Goal: Download file/media

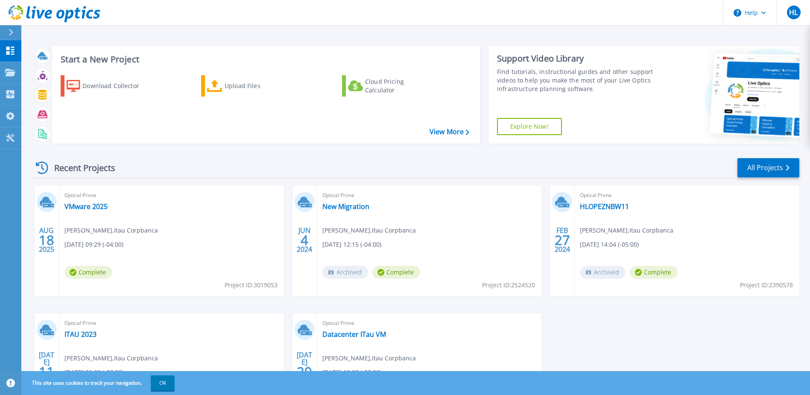
drag, startPoint x: 41, startPoint y: 191, endPoint x: 41, endPoint y: 203, distance: 12.0
click at [41, 203] on div "[DATE]" at bounding box center [47, 240] width 25 height 111
click at [42, 203] on icon at bounding box center [46, 200] width 12 height 9
click at [84, 209] on link "VMware 2025" at bounding box center [85, 206] width 43 height 9
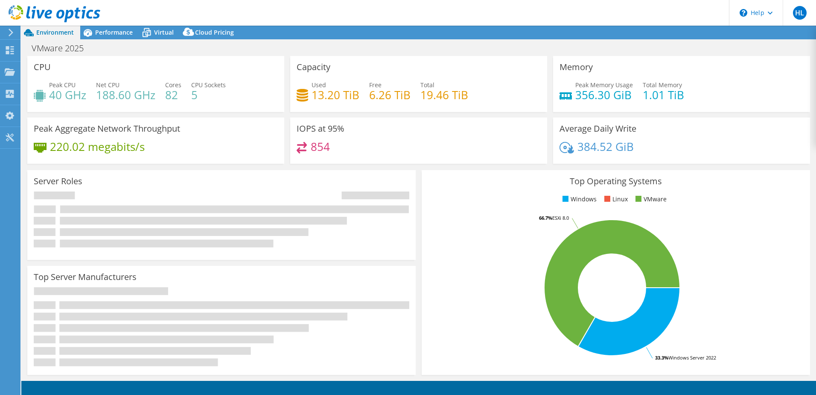
select select "USD"
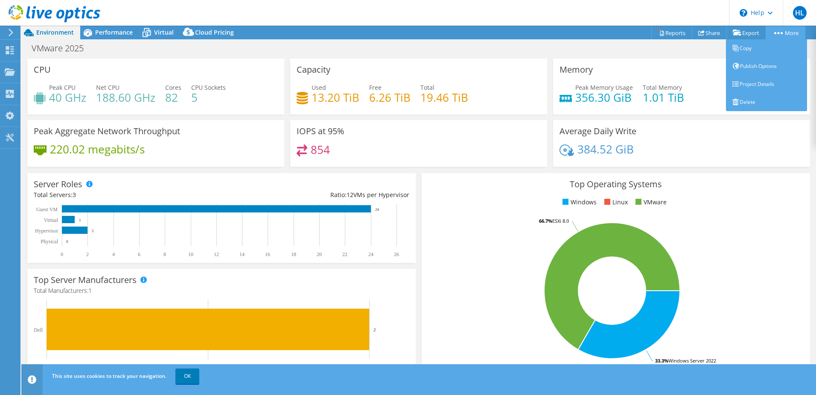
click at [776, 32] on icon at bounding box center [779, 33] width 9 height 2
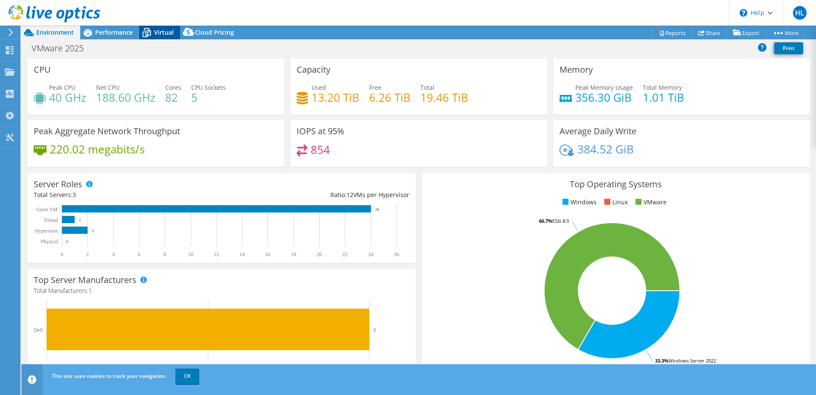
click at [156, 36] on div "Virtual" at bounding box center [159, 33] width 41 height 14
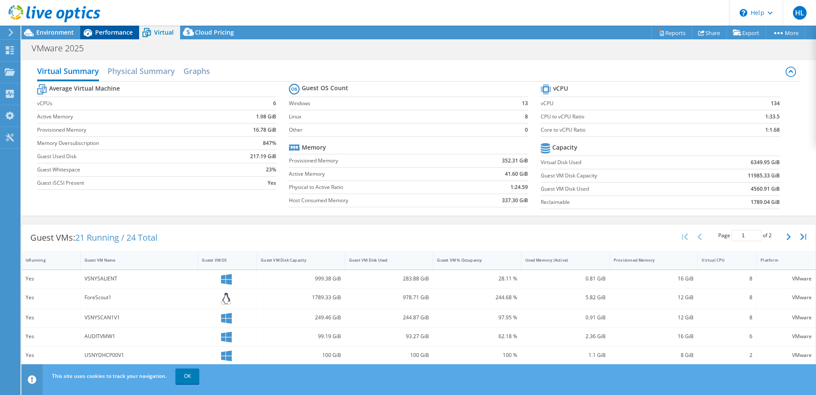
click at [111, 35] on span "Performance" at bounding box center [114, 32] width 38 height 8
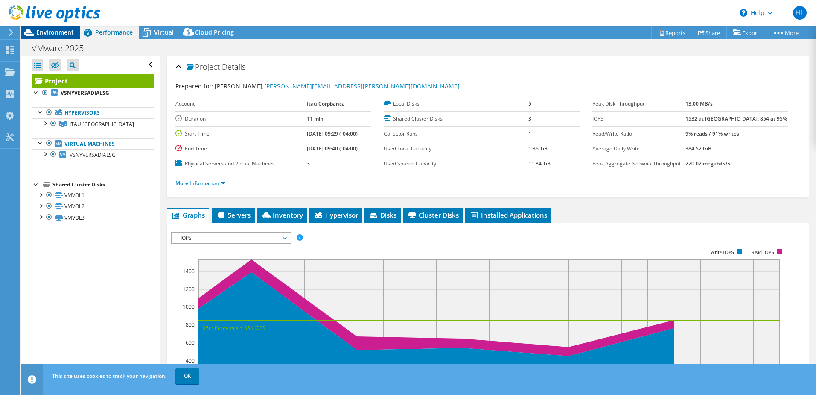
click at [54, 36] on span "Environment" at bounding box center [55, 32] width 38 height 8
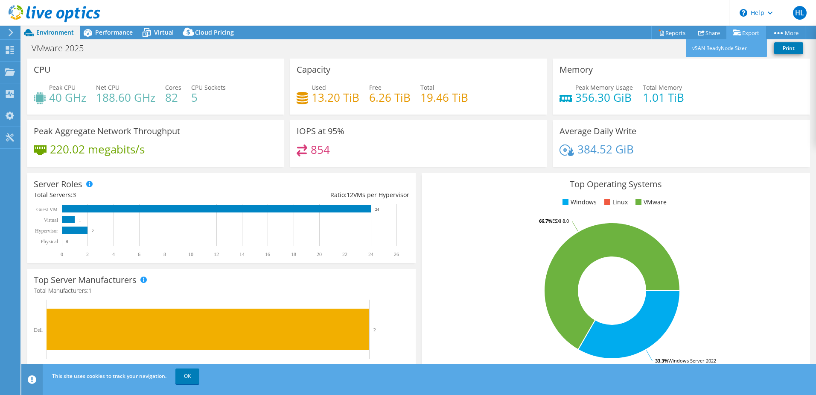
click at [743, 32] on link "Export" at bounding box center [747, 32] width 40 height 13
drag, startPoint x: 795, startPoint y: 50, endPoint x: 627, endPoint y: 49, distance: 167.8
click at [627, 49] on div "VMware 2025 Print" at bounding box center [418, 48] width 795 height 16
click at [740, 31] on link "Export" at bounding box center [747, 32] width 40 height 13
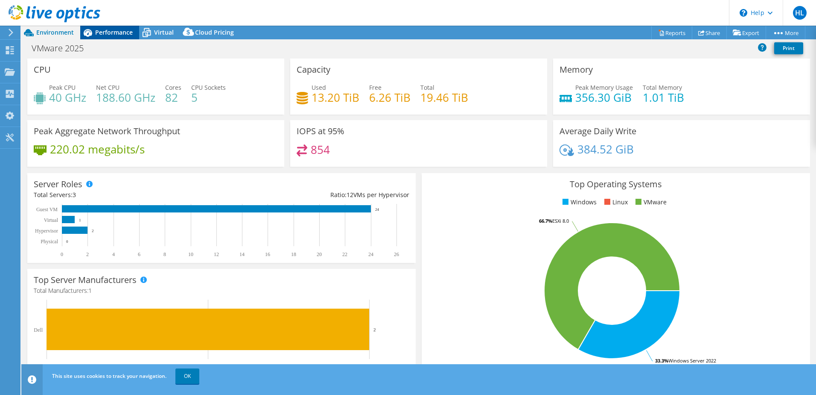
click at [123, 35] on span "Performance" at bounding box center [114, 32] width 38 height 8
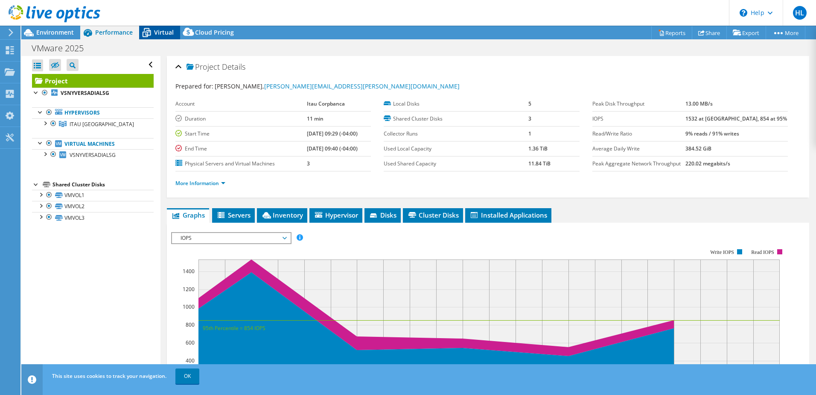
click at [158, 34] on span "Virtual" at bounding box center [164, 32] width 20 height 8
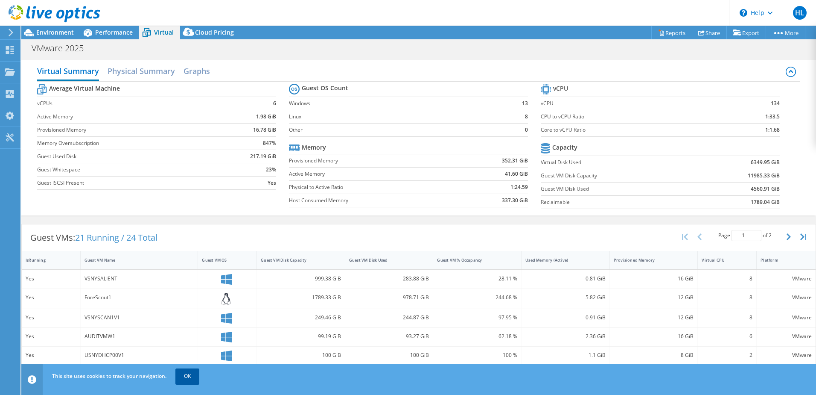
click at [187, 378] on link "OK" at bounding box center [187, 375] width 24 height 15
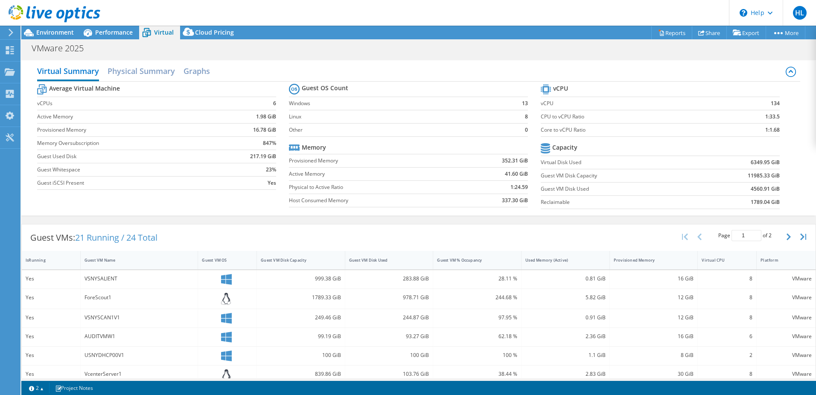
click at [70, 91] on b "Average Virtual Machine" at bounding box center [84, 88] width 71 height 9
click at [111, 32] on span "Performance" at bounding box center [114, 32] width 38 height 8
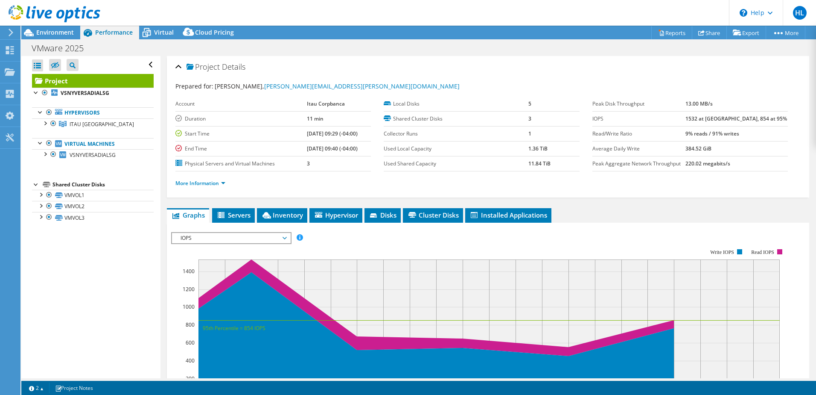
click at [10, 35] on use at bounding box center [11, 33] width 5 height 8
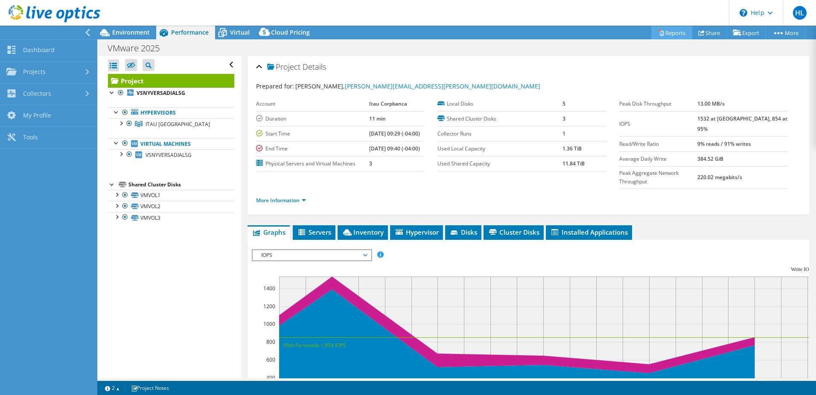
click at [670, 35] on link "Reports" at bounding box center [672, 32] width 41 height 13
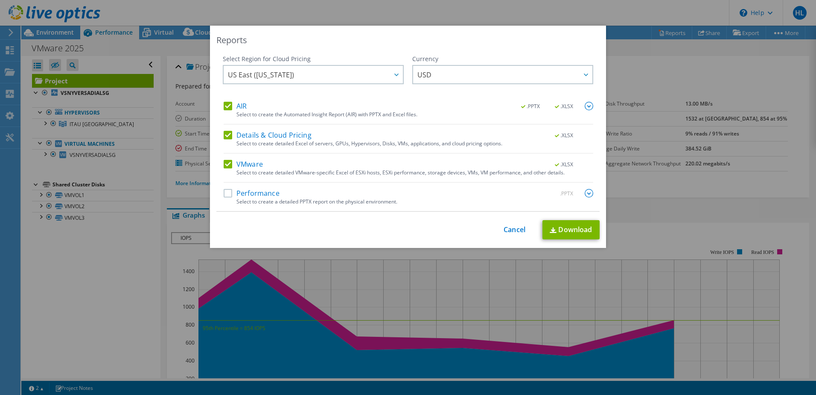
click at [226, 138] on label "Details & Cloud Pricing" at bounding box center [268, 135] width 88 height 9
click at [0, 0] on input "Details & Cloud Pricing" at bounding box center [0, 0] width 0 height 0
click at [228, 112] on div "AIR .PPTX .XLSX Select to create the Automated Insight Report (AIR) with PPTX a…" at bounding box center [409, 113] width 370 height 23
click at [224, 102] on label "AIR" at bounding box center [235, 106] width 23 height 9
click at [0, 0] on input "AIR" at bounding box center [0, 0] width 0 height 0
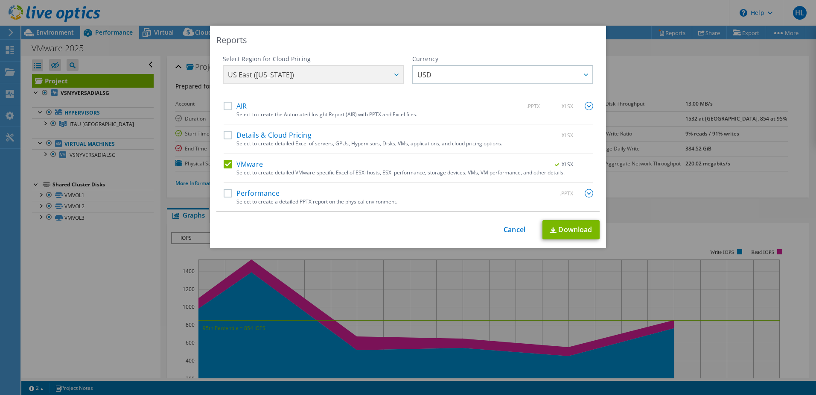
click at [233, 195] on label "Performance" at bounding box center [252, 193] width 56 height 9
click at [0, 0] on input "Performance" at bounding box center [0, 0] width 0 height 0
click at [581, 232] on link "Download" at bounding box center [571, 229] width 57 height 19
click at [505, 231] on link "Cancel" at bounding box center [515, 229] width 22 height 8
